Goal: Task Accomplishment & Management: Complete application form

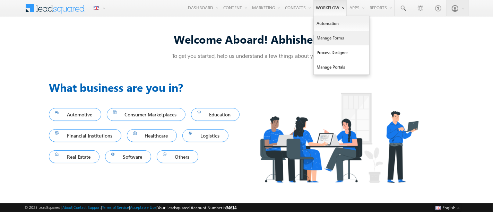
click at [327, 36] on link "Manage Forms" at bounding box center [340, 38] width 55 height 15
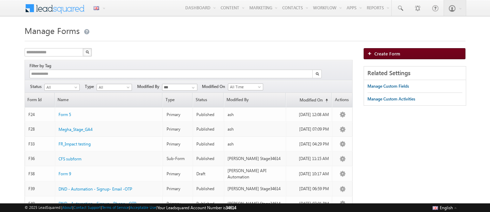
click at [422, 55] on link "Create Form" at bounding box center [415, 53] width 102 height 11
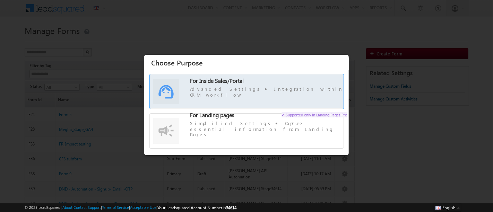
click at [243, 99] on label "For Inside Sales/Portal Advanced Settings Integration within CRM workflow" at bounding box center [247, 95] width 194 height 34
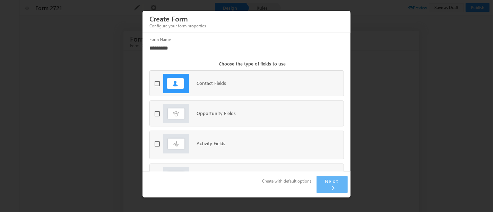
drag, startPoint x: 200, startPoint y: 125, endPoint x: 199, endPoint y: 132, distance: 7.0
click at [200, 124] on label "Opportunity Fields" at bounding box center [193, 117] width 79 height 19
click at [199, 146] on span "Activity Fields" at bounding box center [210, 143] width 29 height 6
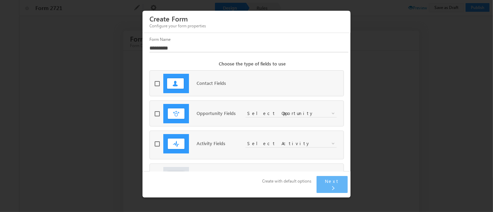
click at [273, 116] on span "Select Opportunity" at bounding box center [285, 113] width 81 height 6
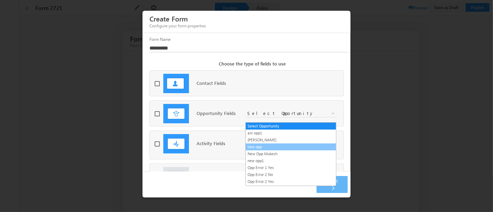
click at [269, 145] on link "new opp" at bounding box center [291, 147] width 90 height 6
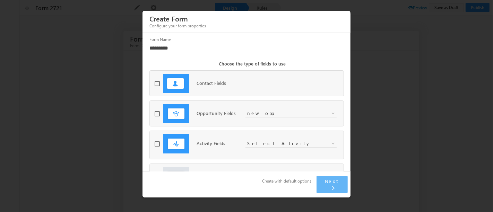
click at [259, 149] on div "**********" at bounding box center [279, 145] width 68 height 10
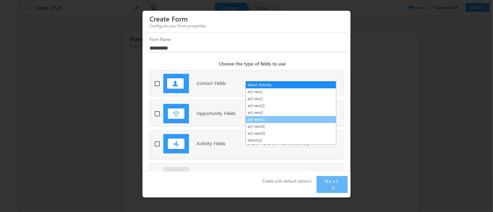
click at [270, 116] on link "act new31" at bounding box center [291, 119] width 90 height 6
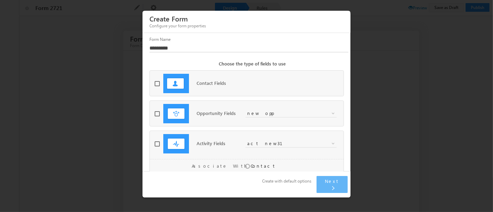
scroll to position [42, 0]
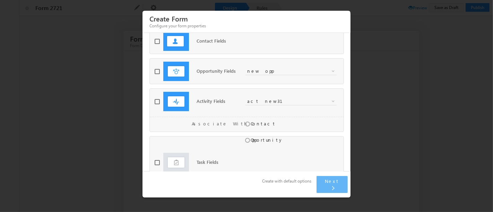
click at [185, 161] on span at bounding box center [177, 164] width 29 height 23
click at [261, 159] on span "Select Task" at bounding box center [285, 162] width 81 height 6
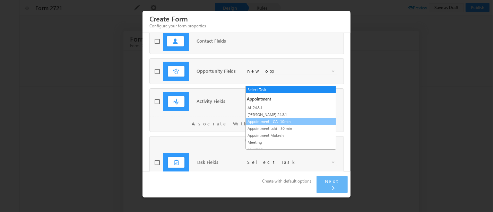
drag, startPoint x: 267, startPoint y: 121, endPoint x: 299, endPoint y: 143, distance: 38.0
click at [268, 121] on link "Appointment - CA- 10min" at bounding box center [291, 121] width 90 height 6
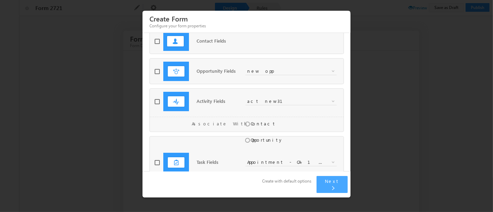
click at [329, 184] on span "Next" at bounding box center [332, 181] width 15 height 6
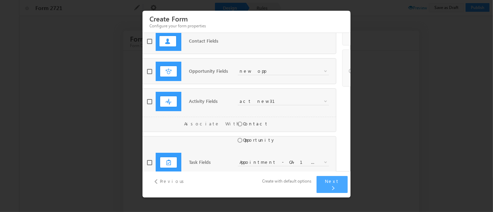
scroll to position [0, 0]
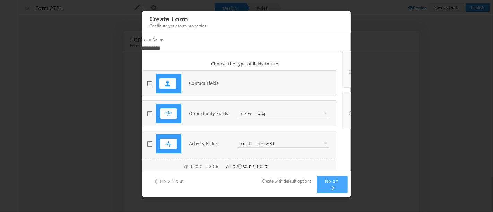
click at [329, 184] on span "Next" at bounding box center [332, 181] width 15 height 6
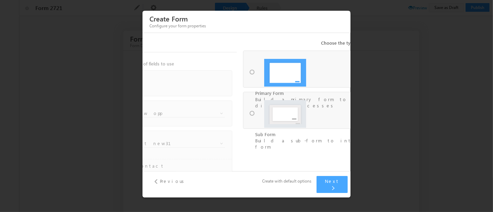
click at [329, 184] on span "Next" at bounding box center [332, 181] width 15 height 6
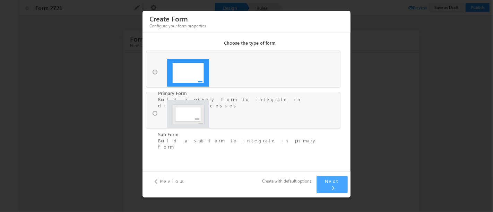
click at [329, 184] on span "Next" at bounding box center [332, 181] width 15 height 6
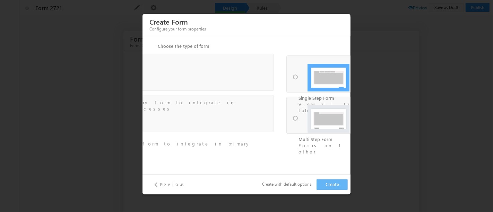
click at [329, 185] on button "Create" at bounding box center [331, 184] width 31 height 11
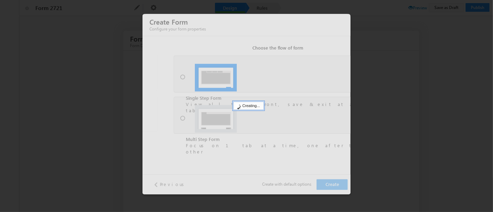
click at [329, 185] on div at bounding box center [246, 104] width 208 height 180
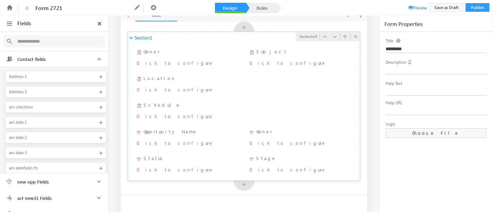
scroll to position [58, 0]
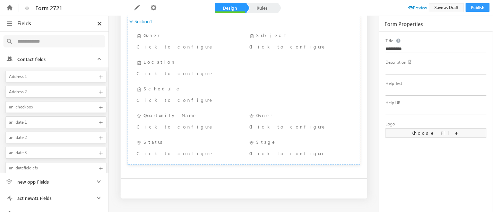
click at [44, 37] on input "text" at bounding box center [53, 41] width 78 height 9
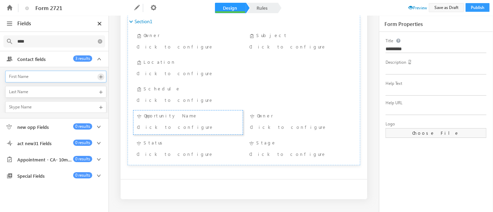
click at [103, 74] on span at bounding box center [100, 76] width 7 height 7
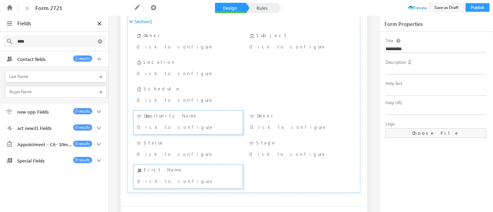
click at [103, 74] on span at bounding box center [100, 76] width 7 height 7
click at [103, 89] on span at bounding box center [100, 92] width 7 height 7
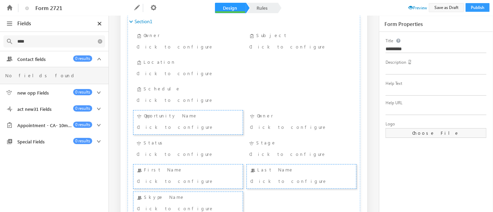
type input "****"
click at [100, 61] on icon at bounding box center [99, 59] width 9 height 9
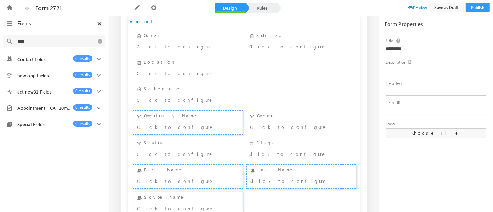
click at [63, 92] on span "act new31 Fields" at bounding box center [43, 92] width 58 height 6
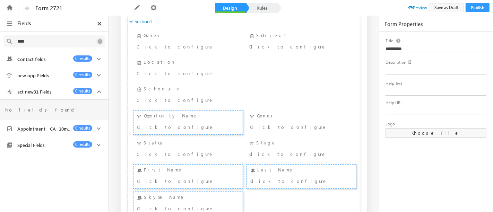
click at [99, 41] on icon at bounding box center [99, 41] width 7 height 7
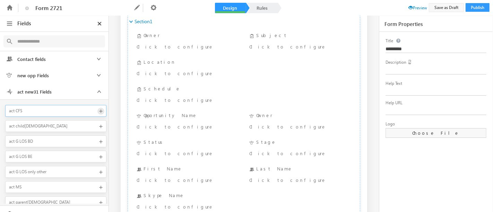
click at [97, 109] on span at bounding box center [100, 111] width 7 height 7
click at [97, 123] on span at bounding box center [100, 126] width 7 height 7
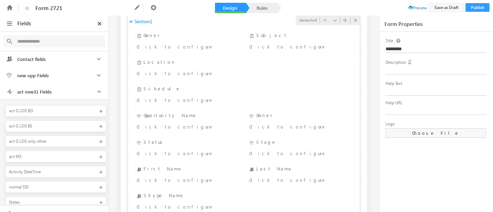
scroll to position [0, 0]
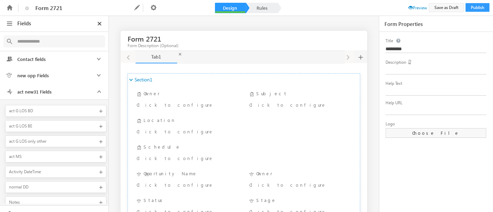
click at [356, 53] on div "Add new tab" at bounding box center [369, 47] width 44 height 12
click at [358, 54] on span at bounding box center [360, 56] width 5 height 13
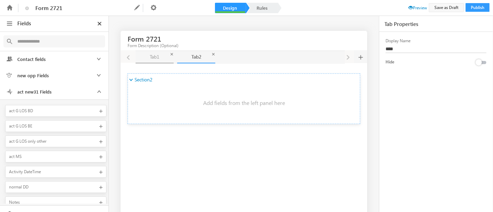
click at [154, 59] on link "Tab1 Tab1" at bounding box center [154, 57] width 38 height 12
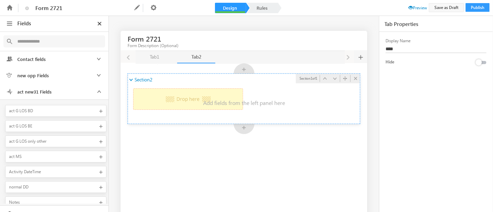
drag, startPoint x: 153, startPoint y: 102, endPoint x: 171, endPoint y: 105, distance: 17.9
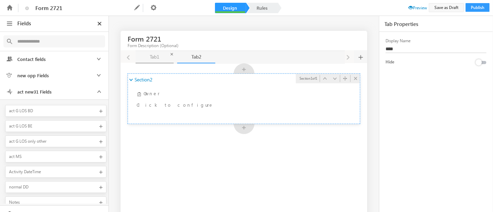
click at [151, 58] on link "Tab1 Tab1" at bounding box center [154, 57] width 38 height 12
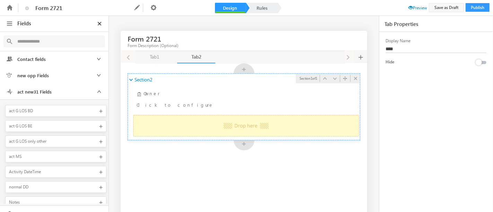
drag, startPoint x: 209, startPoint y: 130, endPoint x: 223, endPoint y: 124, distance: 15.7
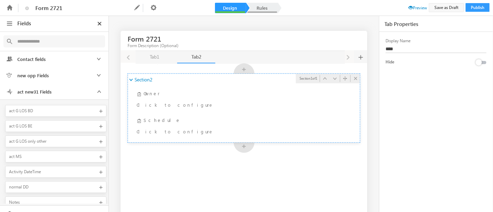
click at [267, 7] on link "Rules" at bounding box center [262, 8] width 30 height 10
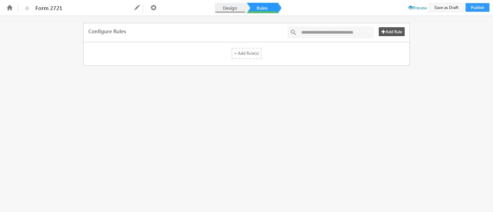
click at [227, 7] on link "Design" at bounding box center [230, 8] width 30 height 10
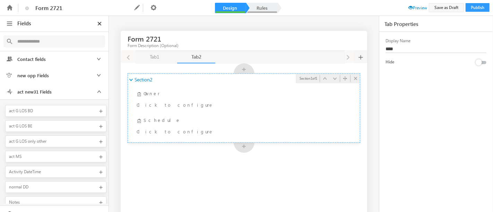
click at [265, 6] on link "Rules" at bounding box center [262, 8] width 30 height 10
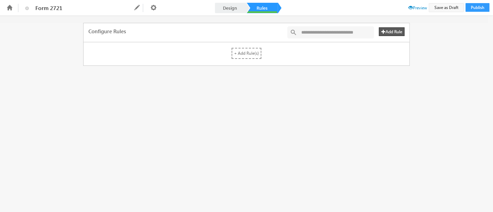
click at [240, 56] on label "+ Add Rule(s)" at bounding box center [246, 53] width 30 height 11
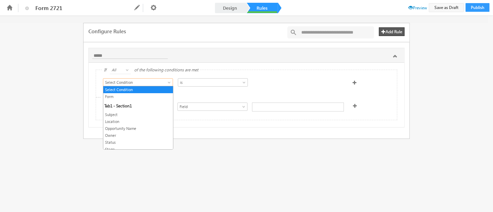
drag, startPoint x: 161, startPoint y: 85, endPoint x: 159, endPoint y: 90, distance: 5.5
click at [161, 85] on span "Select Condition" at bounding box center [134, 82] width 62 height 6
click at [152, 96] on link "Form" at bounding box center [138, 97] width 70 height 6
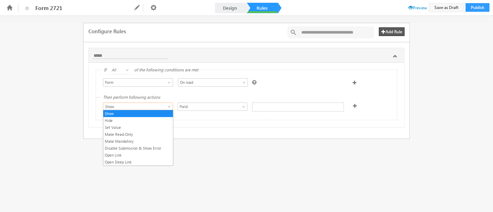
click at [151, 104] on span "Show" at bounding box center [134, 107] width 62 height 6
click at [147, 125] on link "Set Value" at bounding box center [138, 127] width 70 height 6
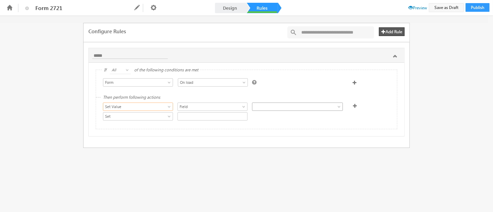
click at [270, 107] on span at bounding box center [292, 107] width 80 height 6
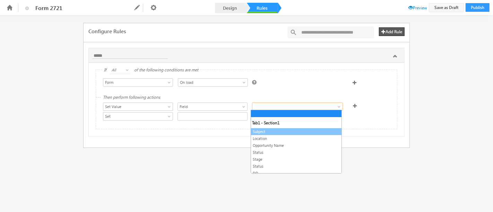
click at [263, 134] on link "Subject" at bounding box center [296, 131] width 90 height 6
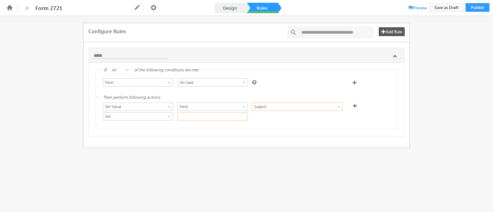
click at [217, 114] on input "text" at bounding box center [212, 116] width 70 height 8
type input "****"
click at [353, 105] on span at bounding box center [355, 106] width 4 height 4
click at [360, 128] on span at bounding box center [362, 128] width 4 height 4
drag, startPoint x: 382, startPoint y: 33, endPoint x: 354, endPoint y: 58, distance: 38.0
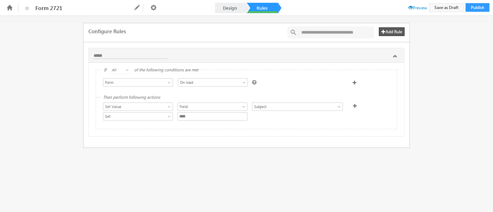
click at [383, 32] on icon at bounding box center [383, 31] width 4 height 4
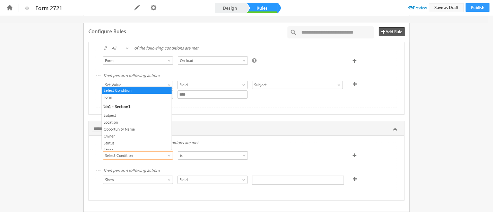
click at [144, 152] on span "Select Condition" at bounding box center [134, 155] width 62 height 6
click at [135, 116] on link "Subject" at bounding box center [137, 115] width 70 height 6
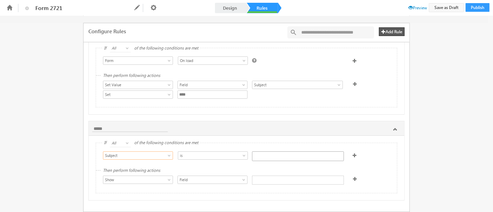
click at [280, 149] on div "**********" at bounding box center [246, 156] width 301 height 27
click at [280, 152] on input "text" at bounding box center [298, 156] width 92 height 10
type input "****"
click at [260, 180] on div at bounding box center [298, 180] width 92 height 9
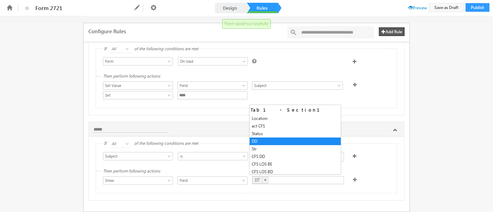
click at [432, 115] on div "**********" at bounding box center [246, 93] width 493 height 196
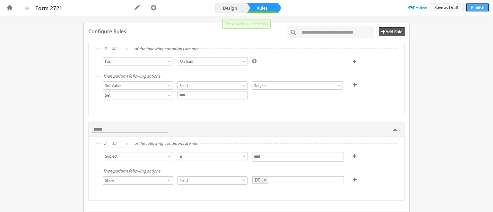
click at [470, 9] on button "Publish" at bounding box center [477, 7] width 24 height 9
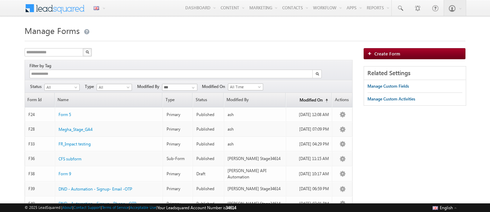
click at [310, 95] on link "Modified On (sorted ascending)" at bounding box center [308, 100] width 45 height 14
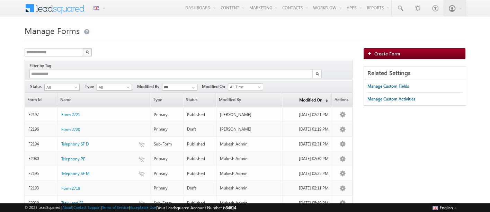
click at [310, 95] on link "Modified On (sorted descending)" at bounding box center [307, 100] width 49 height 14
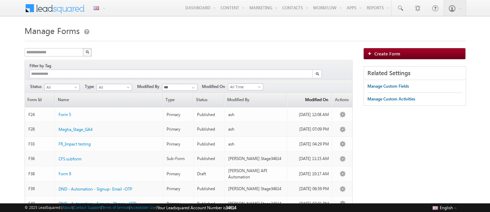
click at [310, 95] on link "Modified On (sorted descending)" at bounding box center [309, 100] width 45 height 14
click at [310, 95] on link "Modified On (sorted ascending)" at bounding box center [308, 100] width 45 height 14
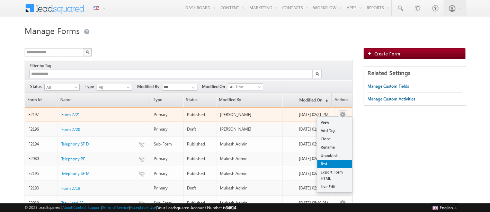
click at [333, 160] on link "Test" at bounding box center [334, 164] width 35 height 8
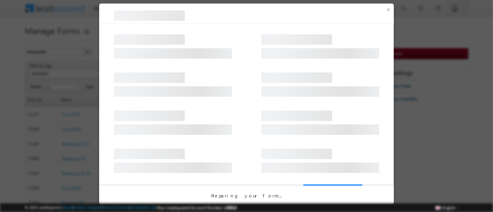
click at [140, 61] on div at bounding box center [246, 43] width 294 height 38
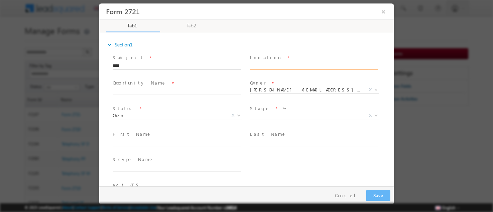
click at [264, 67] on input "text" at bounding box center [313, 66] width 128 height 7
type input "**********"
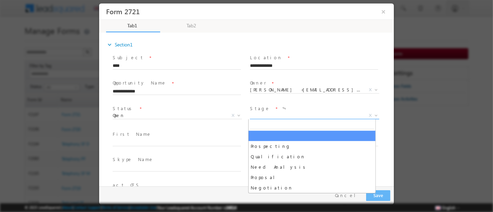
click at [274, 114] on span "X" at bounding box center [313, 115] width 129 height 7
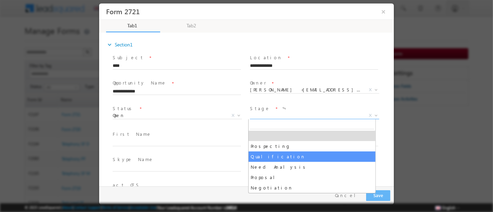
select select "**********"
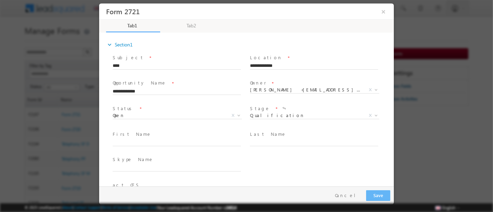
drag, startPoint x: 197, startPoint y: 136, endPoint x: 194, endPoint y: 140, distance: 4.2
click at [196, 138] on span "First Name *" at bounding box center [176, 135] width 128 height 8
click at [194, 140] on input "text" at bounding box center [176, 142] width 128 height 7
type input "**********"
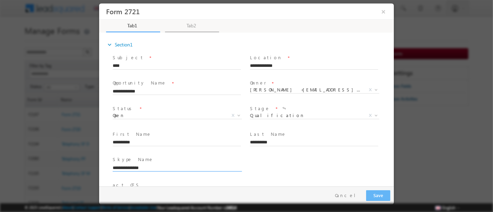
type input "**********"
click at [180, 25] on link "Tab2" at bounding box center [192, 26] width 54 height 12
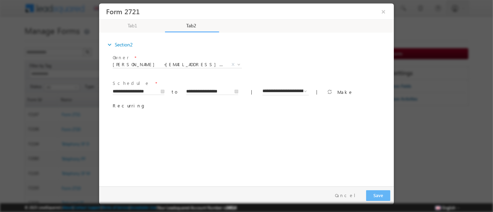
click at [259, 127] on div "expand_more Section2 Owner * X" at bounding box center [247, 109] width 291 height 150
click at [375, 195] on button "Save" at bounding box center [377, 195] width 24 height 11
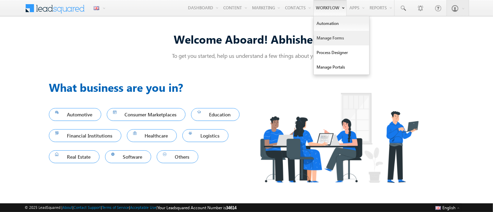
click at [331, 36] on link "Manage Forms" at bounding box center [340, 38] width 55 height 15
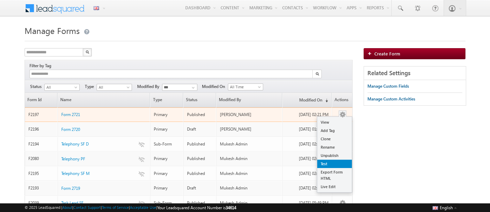
click at [334, 160] on link "Test" at bounding box center [334, 164] width 35 height 8
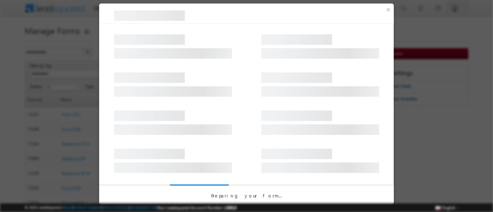
click at [195, 95] on div at bounding box center [173, 91] width 118 height 10
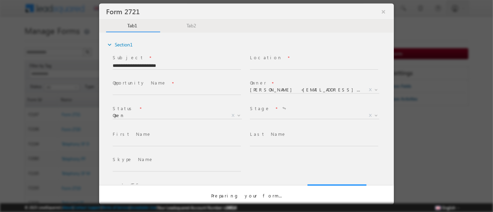
type input "****"
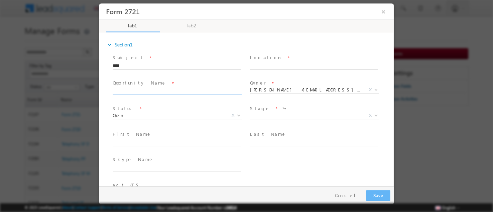
drag, startPoint x: 294, startPoint y: 99, endPoint x: 195, endPoint y: 93, distance: 99.2
click at [281, 64] on input "text" at bounding box center [313, 66] width 128 height 7
type input "**********"
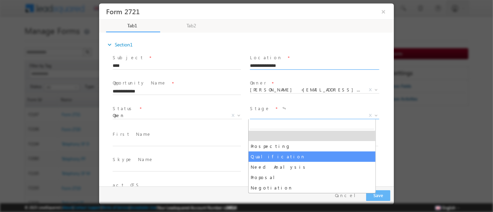
select select "**********"
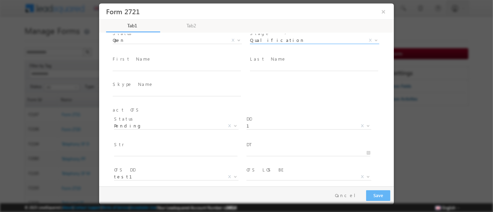
scroll to position [75, 0]
click at [187, 65] on input "text" at bounding box center [176, 67] width 128 height 7
type input "**********"
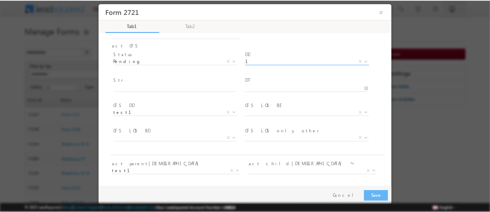
scroll to position [0, 0]
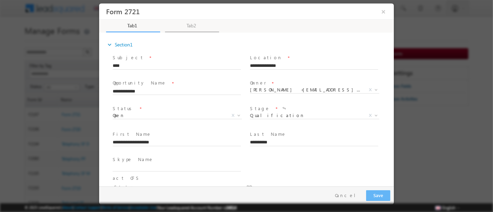
click at [187, 24] on link "Tab2" at bounding box center [192, 26] width 54 height 12
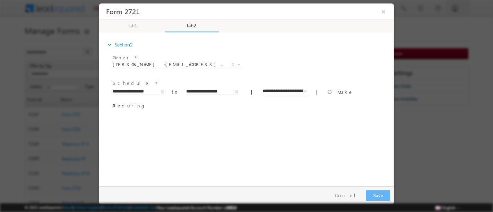
click at [274, 168] on div "expand_more Section2 Owner * X" at bounding box center [247, 109] width 291 height 150
click at [380, 196] on button "Save" at bounding box center [377, 195] width 24 height 11
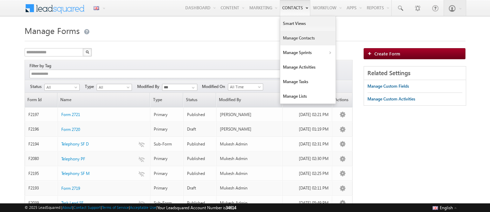
click at [301, 39] on link "Manage Contacts" at bounding box center [307, 38] width 55 height 15
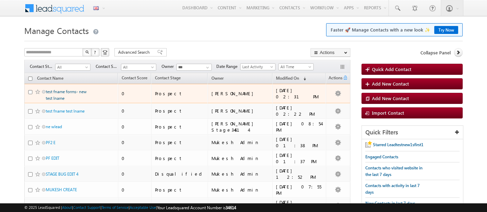
click at [70, 91] on link "test fname forms- new test lname" at bounding box center [66, 95] width 41 height 12
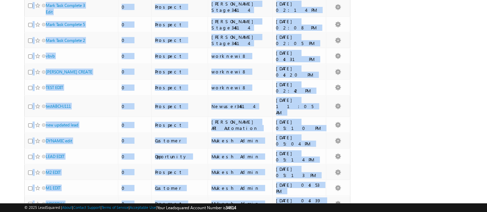
scroll to position [322, 0]
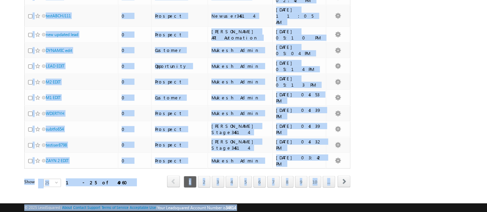
drag, startPoint x: 169, startPoint y: 45, endPoint x: 264, endPoint y: 205, distance: 185.9
click at [264, 205] on div "© 2025 LeadSquared | About | Contact Support | Terms of Service | Acceptable Us…" at bounding box center [243, 207] width 438 height 7
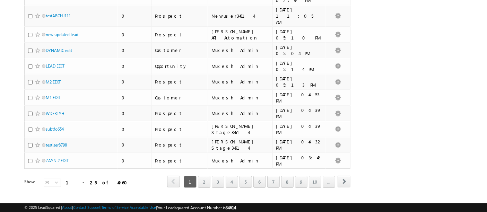
click at [264, 205] on div "© 2025 LeadSquared | About | Contact Support | Terms of Service | Acceptable Us…" at bounding box center [243, 207] width 438 height 7
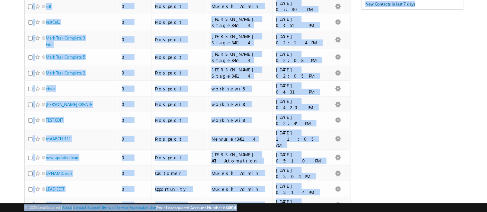
scroll to position [0, 0]
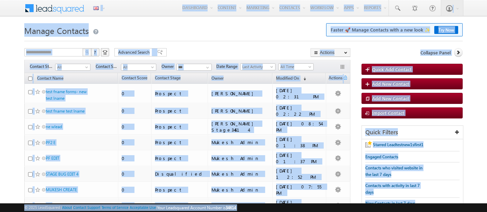
drag, startPoint x: 264, startPoint y: 205, endPoint x: 9, endPoint y: 4, distance: 324.6
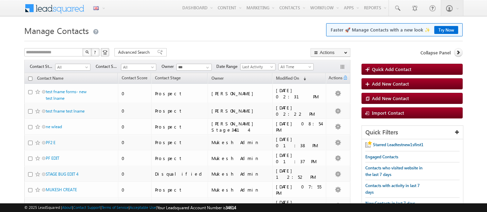
click at [9, 4] on div "Menu English English Española latina हिंदी Bahasa Indonesia Português Tiếng Việ…" at bounding box center [243, 8] width 487 height 17
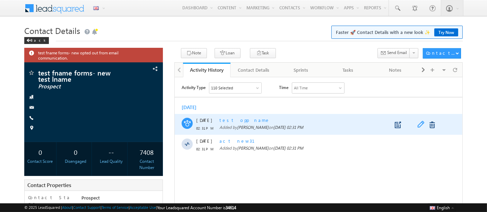
drag, startPoint x: 419, startPoint y: 123, endPoint x: 403, endPoint y: 80, distance: 45.4
click at [418, 123] on span at bounding box center [422, 125] width 11 height 8
click at [419, 126] on span at bounding box center [422, 125] width 11 height 8
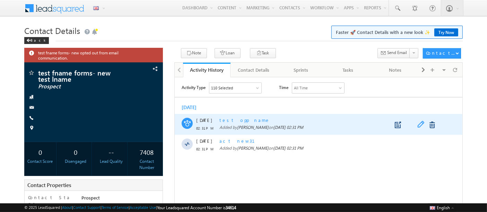
click at [419, 126] on span at bounding box center [422, 125] width 11 height 8
